Goal: Transaction & Acquisition: Purchase product/service

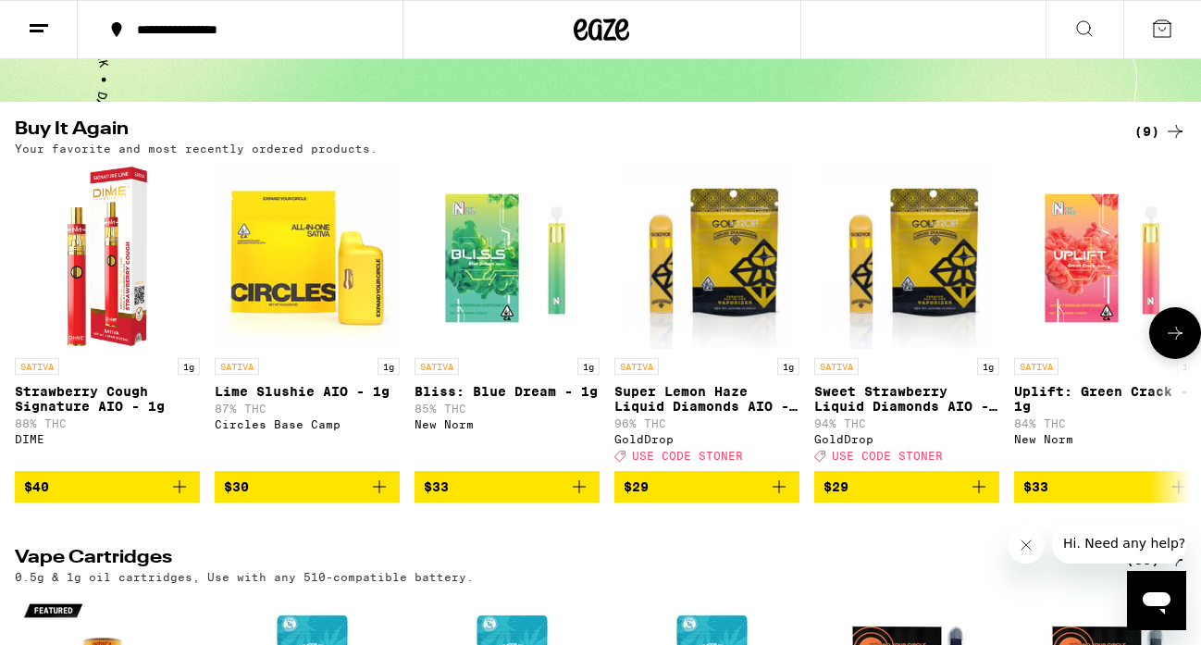
scroll to position [161, 0]
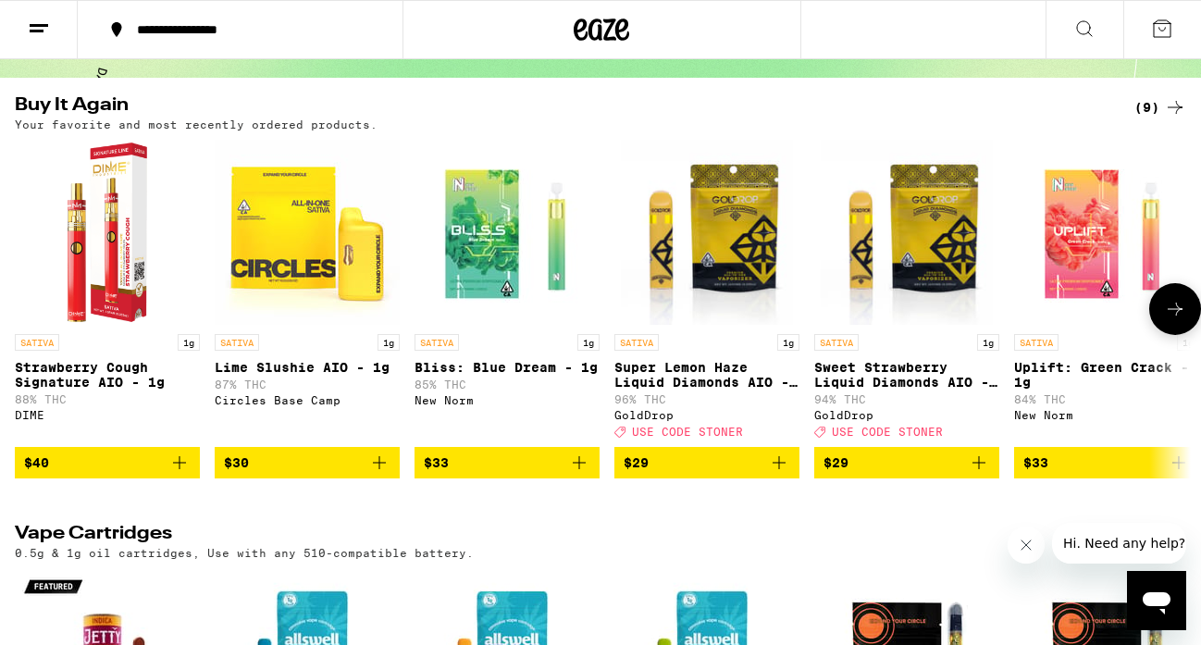
click at [130, 474] on span "$40" at bounding box center [107, 462] width 166 height 22
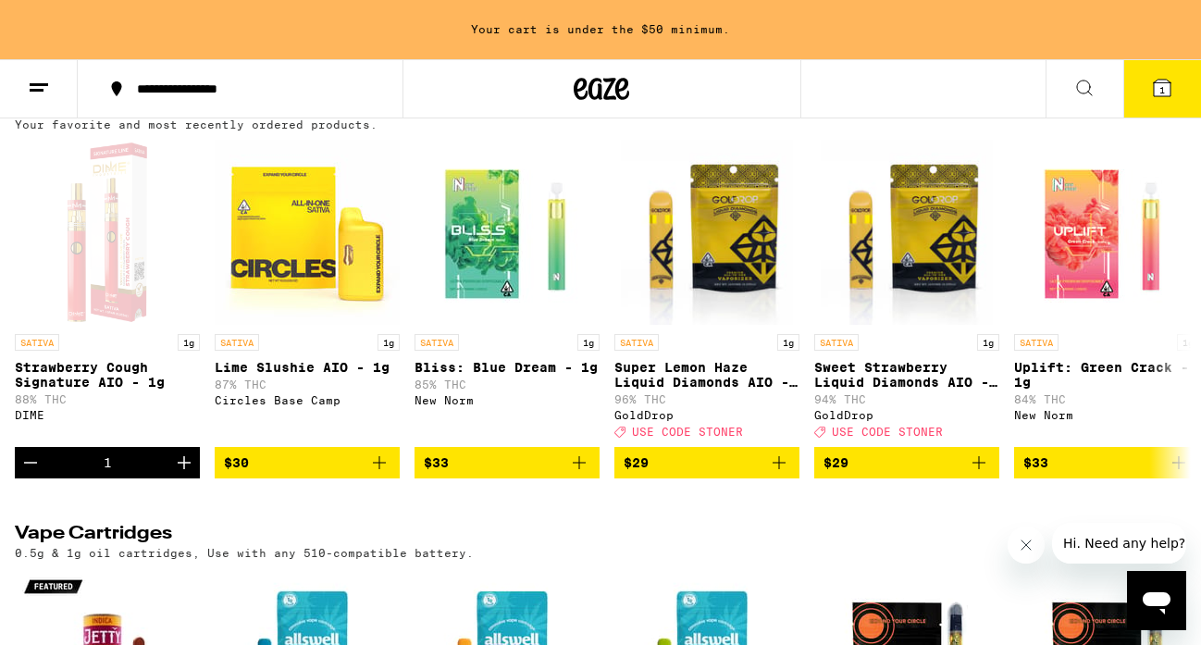
click at [1177, 92] on button "1" at bounding box center [1162, 88] width 78 height 57
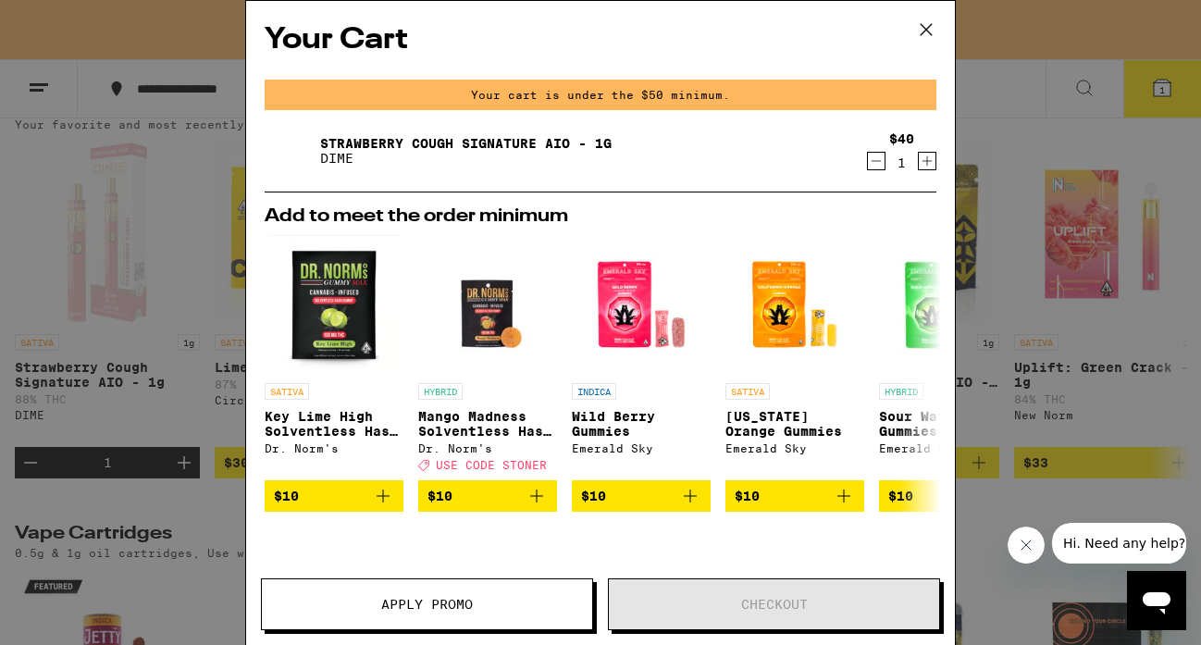
click at [922, 160] on icon "Increment" at bounding box center [926, 161] width 17 height 22
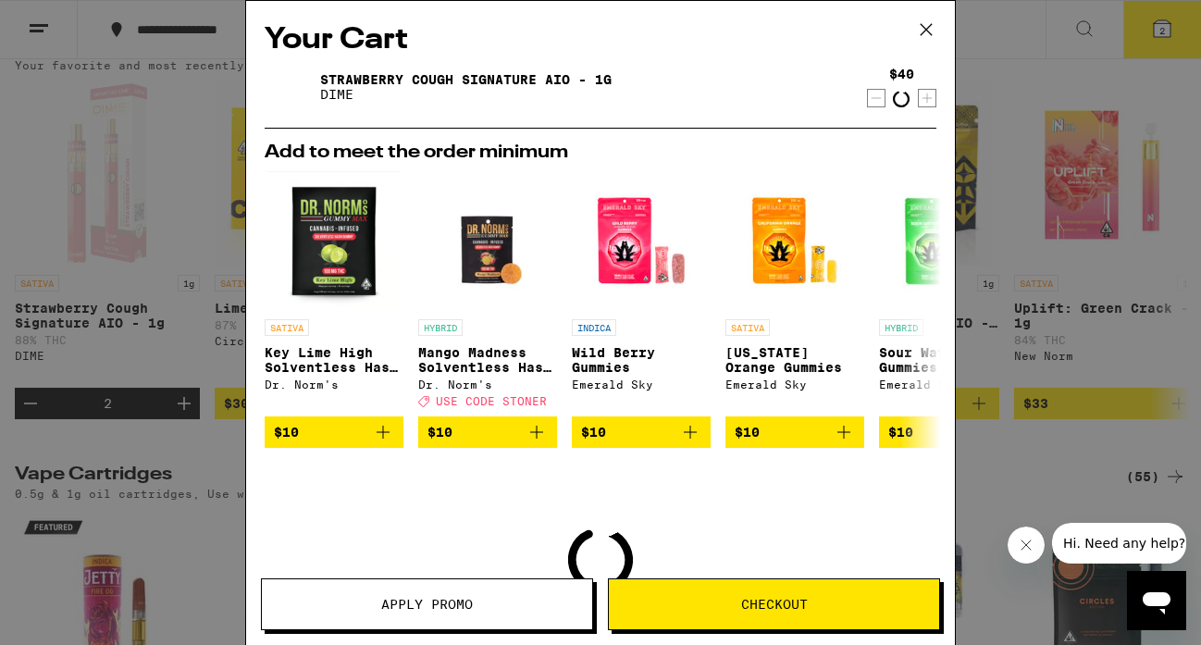
scroll to position [161, 0]
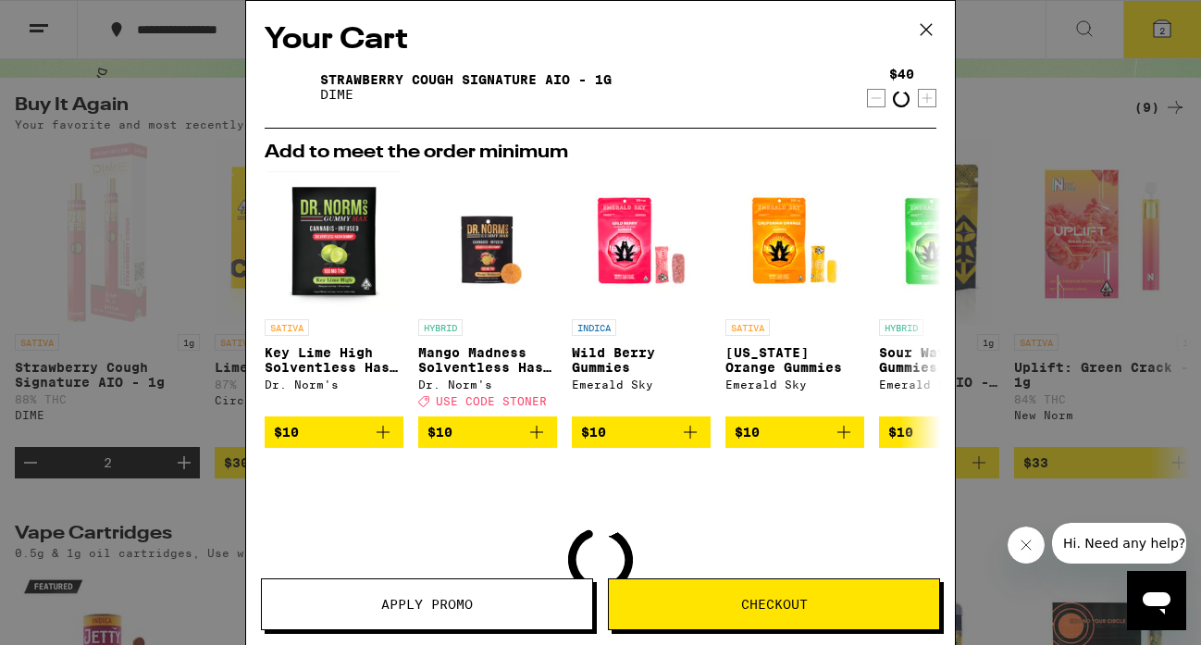
click at [922, 160] on h2 "Add to meet the order minimum" at bounding box center [601, 152] width 672 height 18
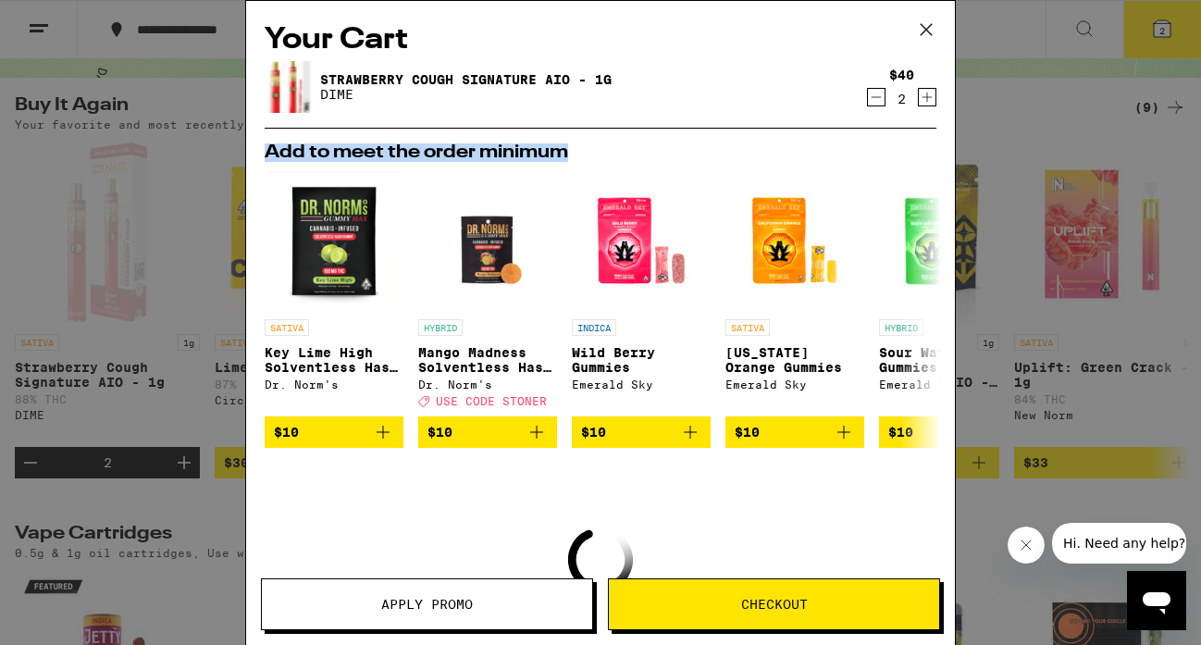
click at [920, 102] on icon "Increment" at bounding box center [926, 97] width 17 height 22
click at [924, 99] on icon "Increment" at bounding box center [926, 97] width 17 height 22
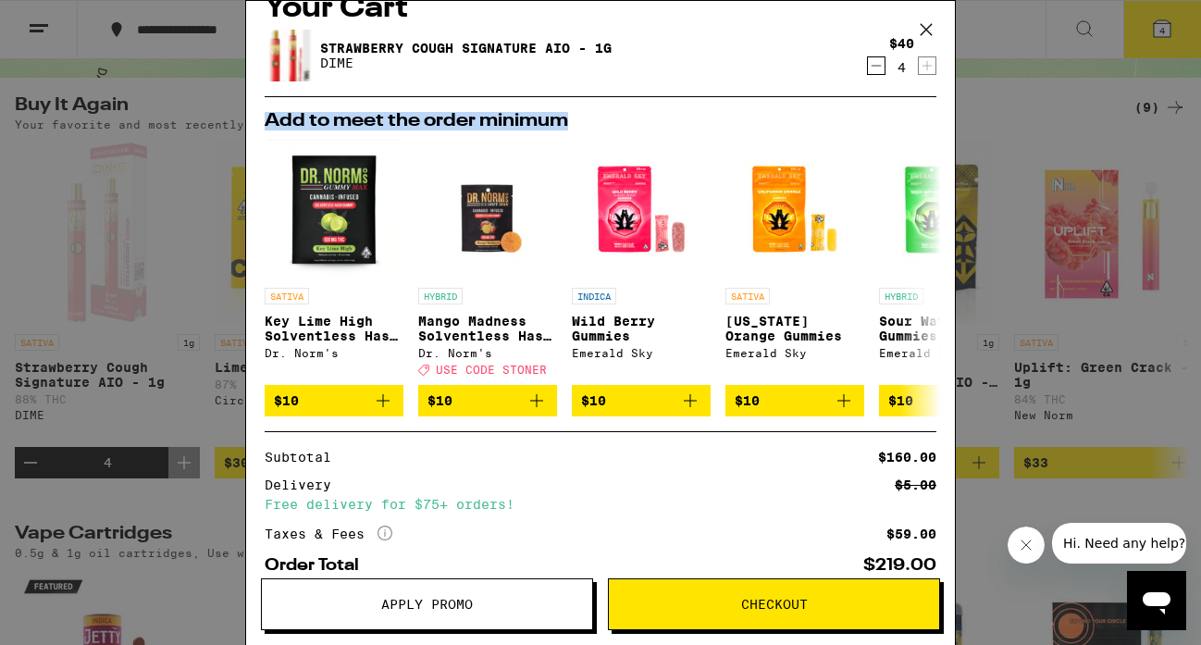
scroll to position [0, 0]
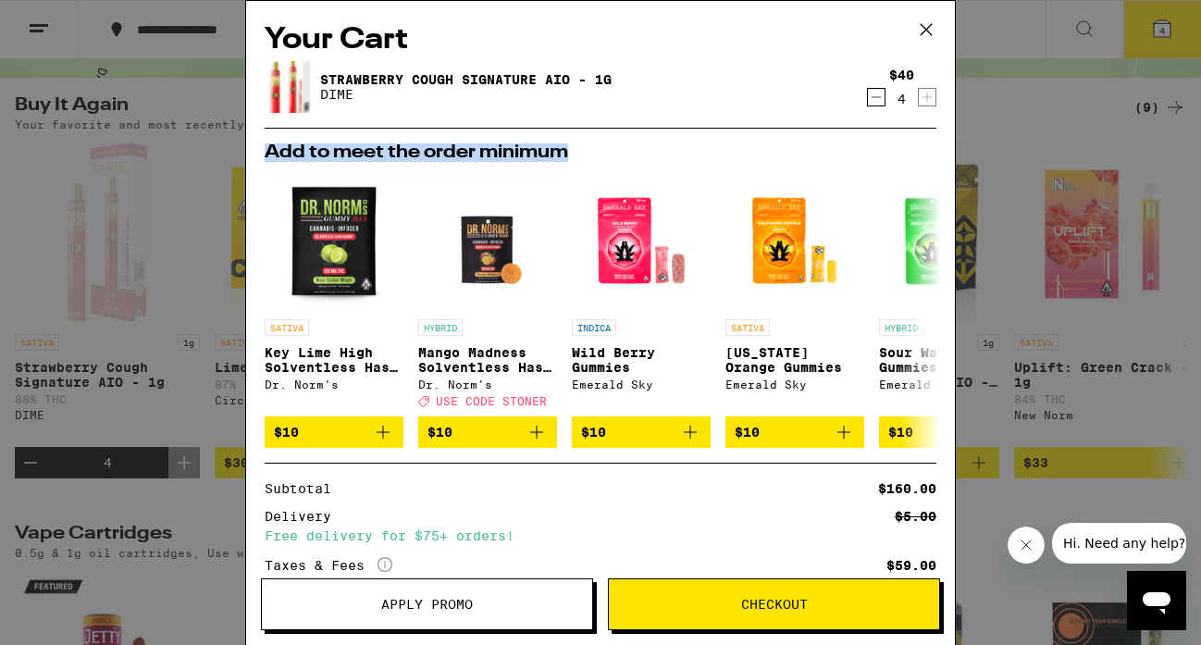
click at [774, 619] on button "Checkout" at bounding box center [774, 604] width 332 height 52
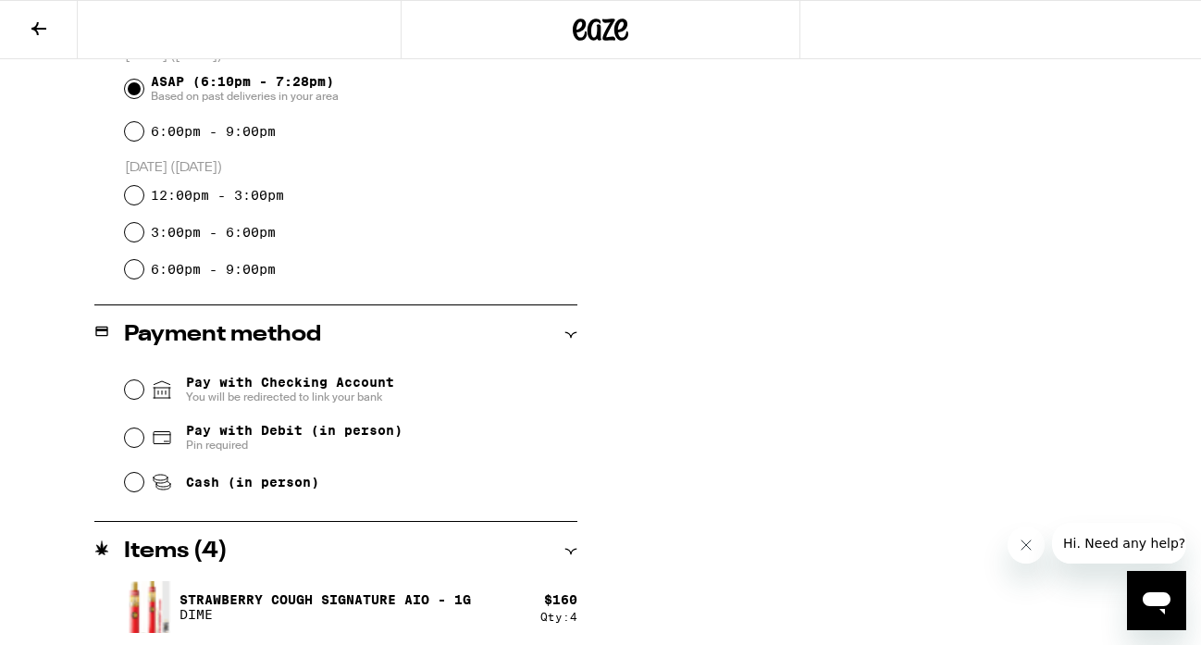
scroll to position [534, 0]
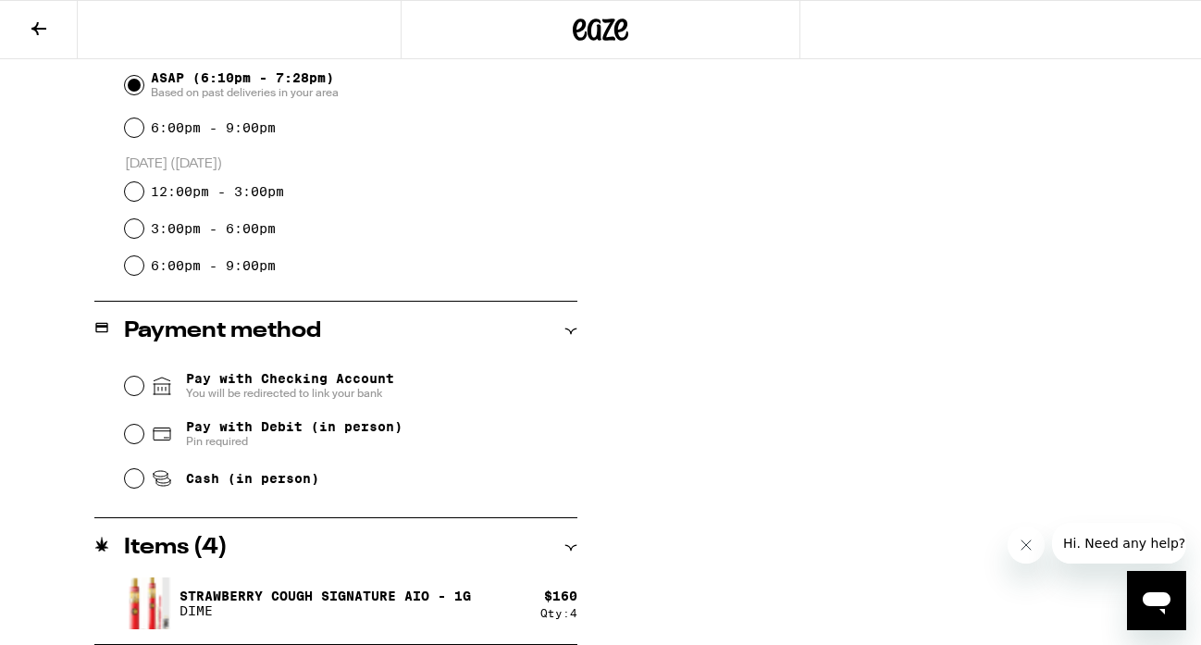
click at [252, 478] on span "Cash (in person)" at bounding box center [252, 478] width 133 height 15
click at [143, 478] on input "Cash (in person)" at bounding box center [134, 478] width 18 height 18
radio input "true"
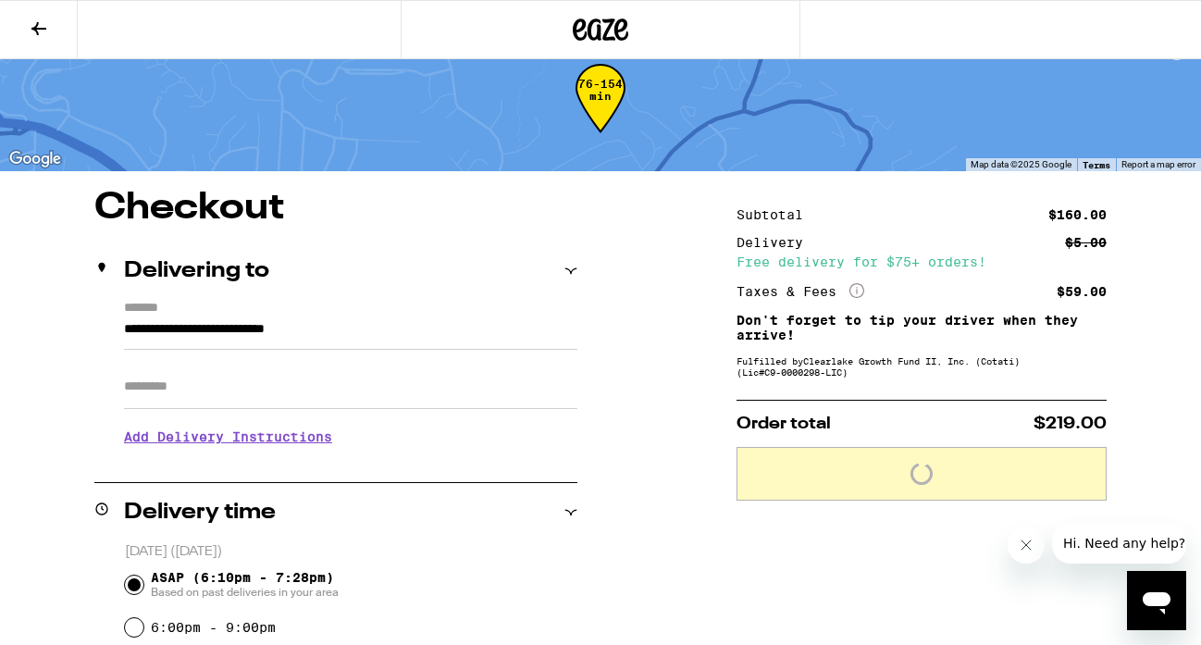
scroll to position [0, 0]
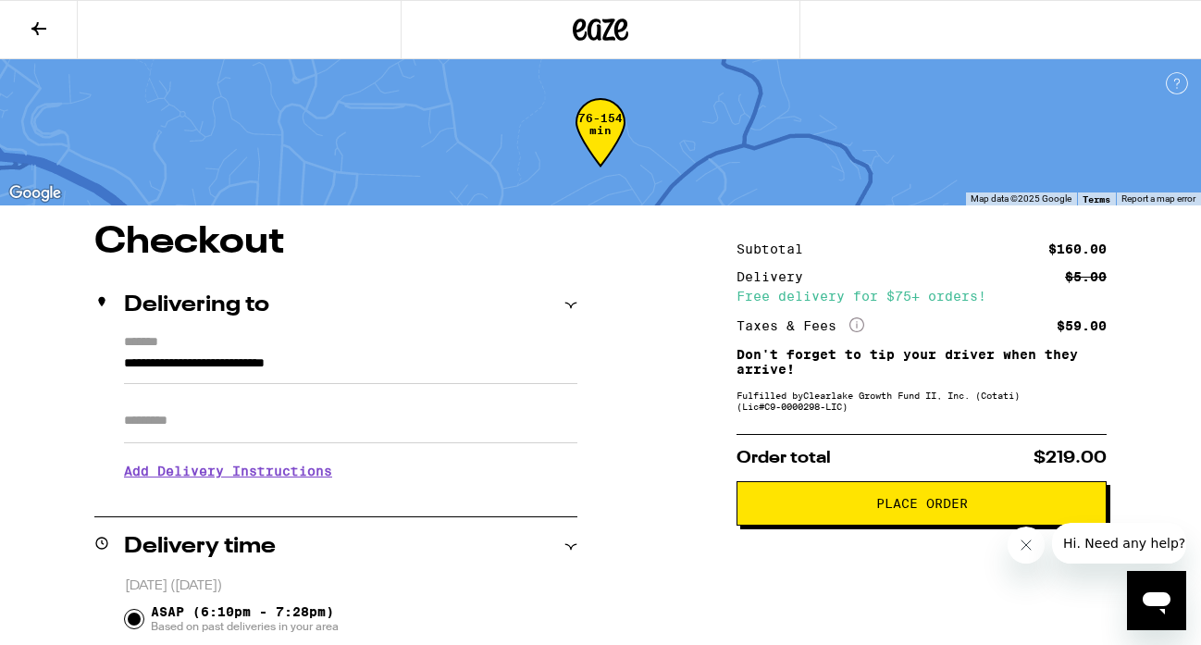
click at [896, 499] on button "Place Order" at bounding box center [921, 503] width 370 height 44
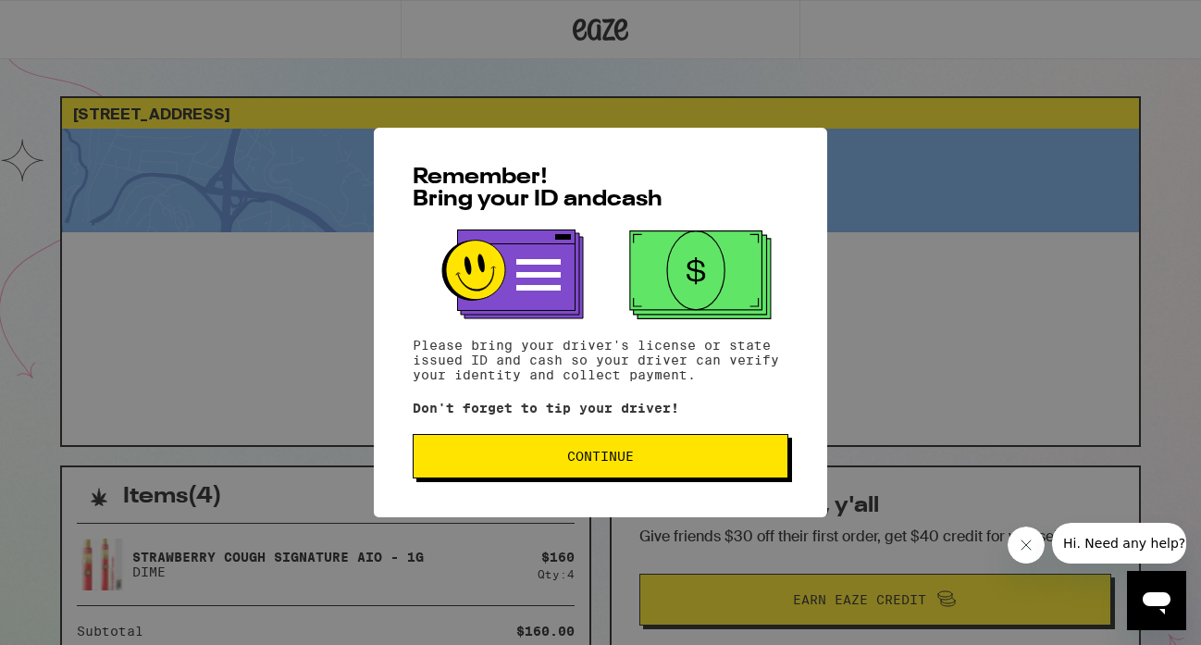
click at [583, 447] on button "Continue" at bounding box center [601, 456] width 376 height 44
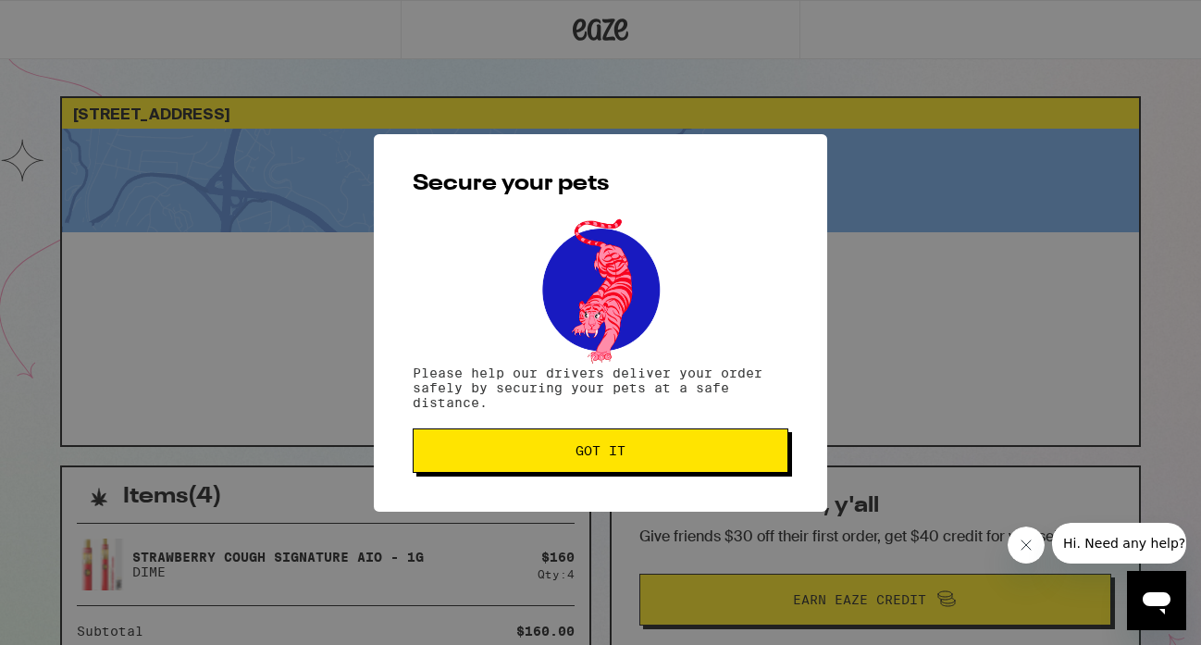
click at [578, 450] on span "Got it" at bounding box center [600, 450] width 50 height 13
